Goal: Navigation & Orientation: Find specific page/section

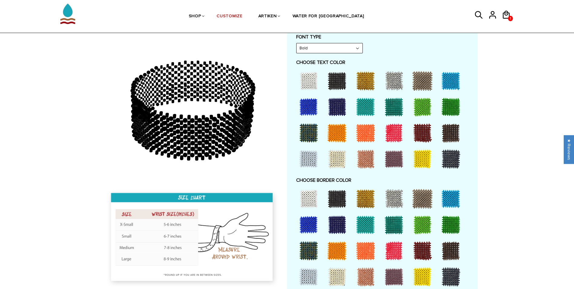
scroll to position [262, 0]
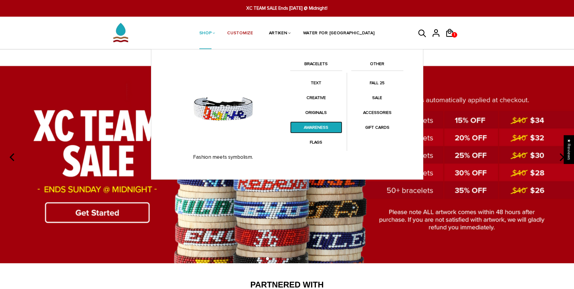
click at [314, 123] on link "AWARENESS" at bounding box center [316, 127] width 52 height 12
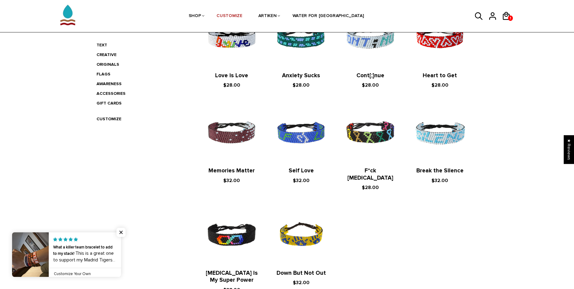
scroll to position [121, 0]
